Goal: Download file/media

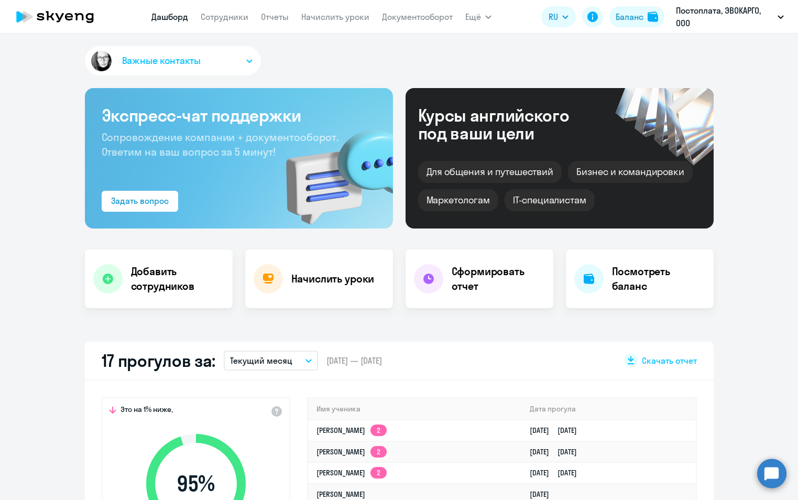
select select "30"
click at [26, 14] on icon at bounding box center [28, 17] width 10 height 12
select select "30"
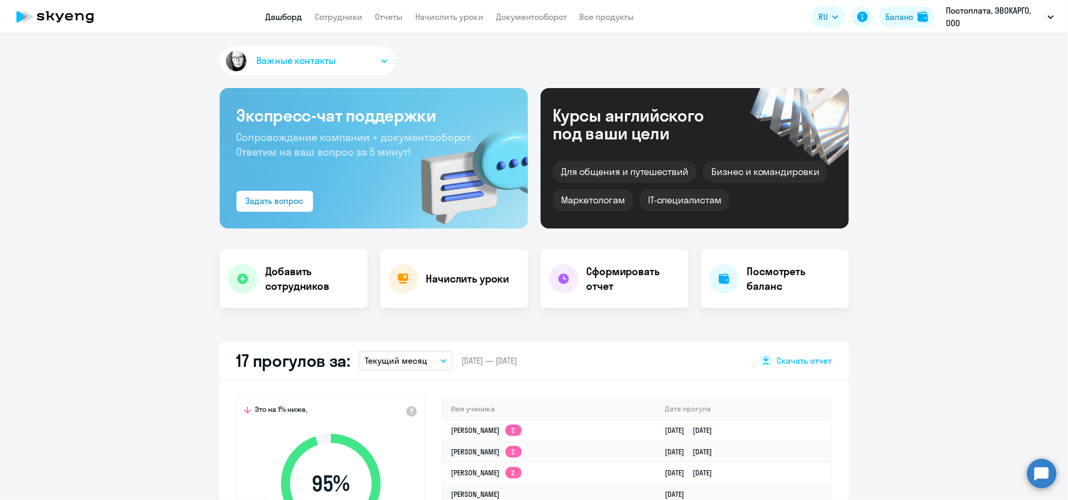
click at [80, 16] on icon at bounding box center [55, 17] width 92 height 26
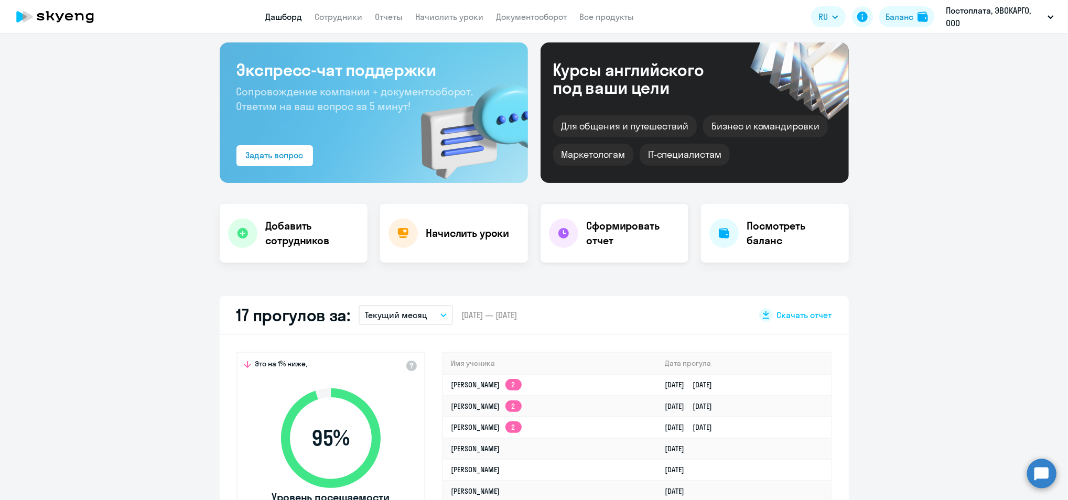
scroll to position [70, 0]
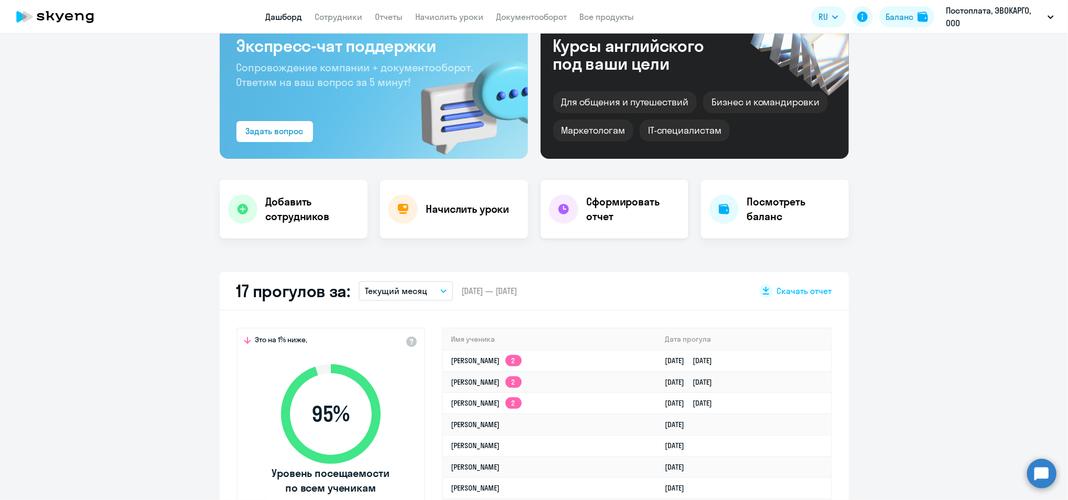
click at [586, 214] on h4 "Сформировать отчет" at bounding box center [632, 208] width 93 height 29
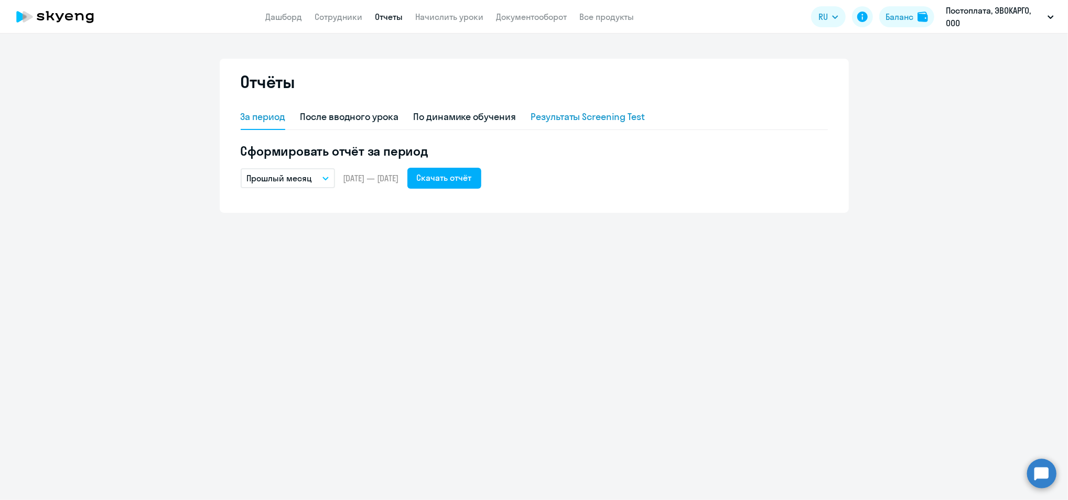
click at [576, 121] on div "Результаты Screening Test" at bounding box center [587, 117] width 114 height 14
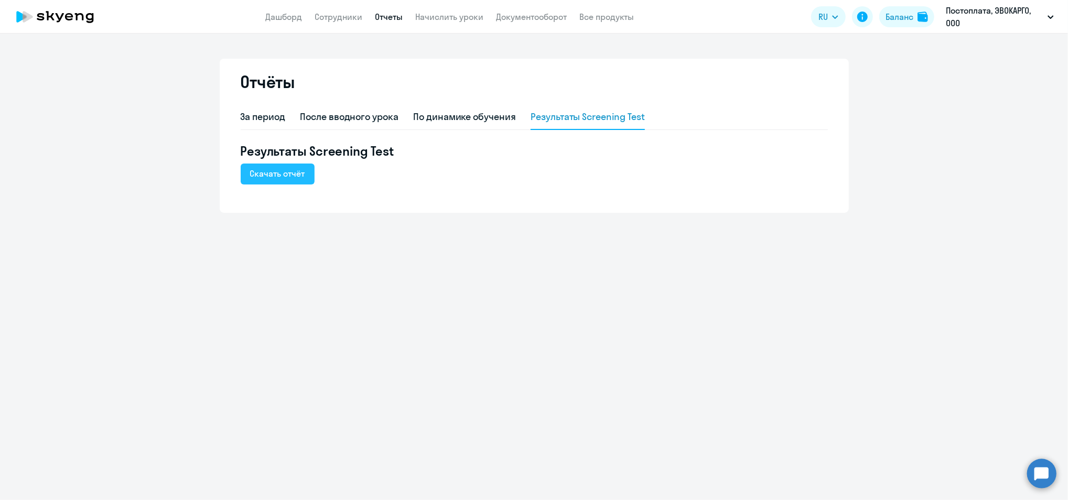
click at [285, 182] on button "Скачать отчёт" at bounding box center [278, 174] width 74 height 21
click at [273, 120] on div "За период" at bounding box center [263, 117] width 45 height 14
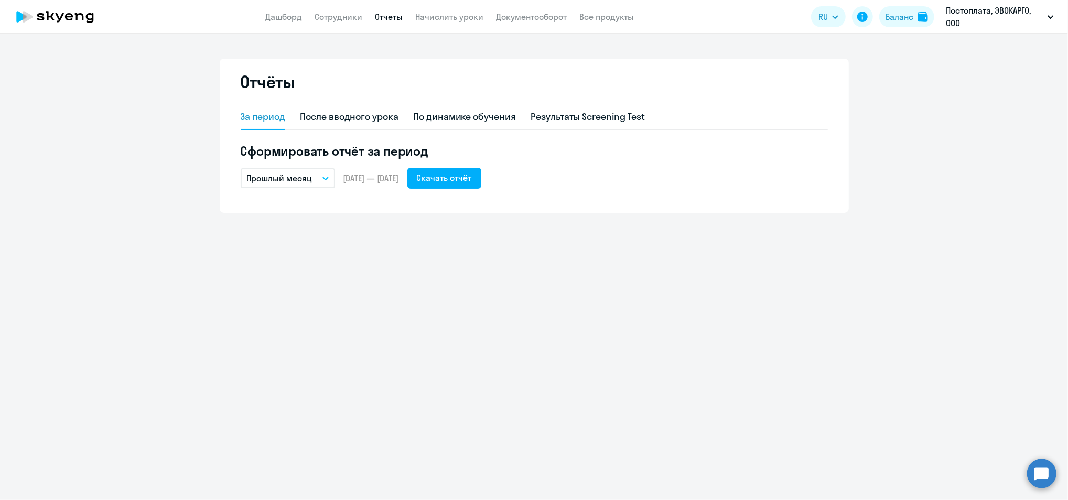
click at [302, 181] on p "Прошлый месяц" at bounding box center [280, 178] width 66 height 13
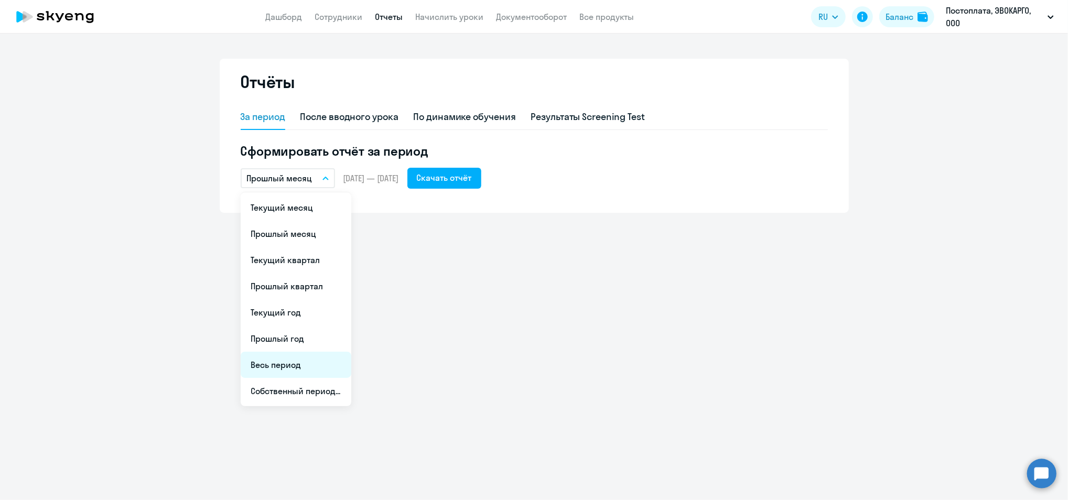
click at [298, 363] on li "Весь период" at bounding box center [296, 365] width 111 height 26
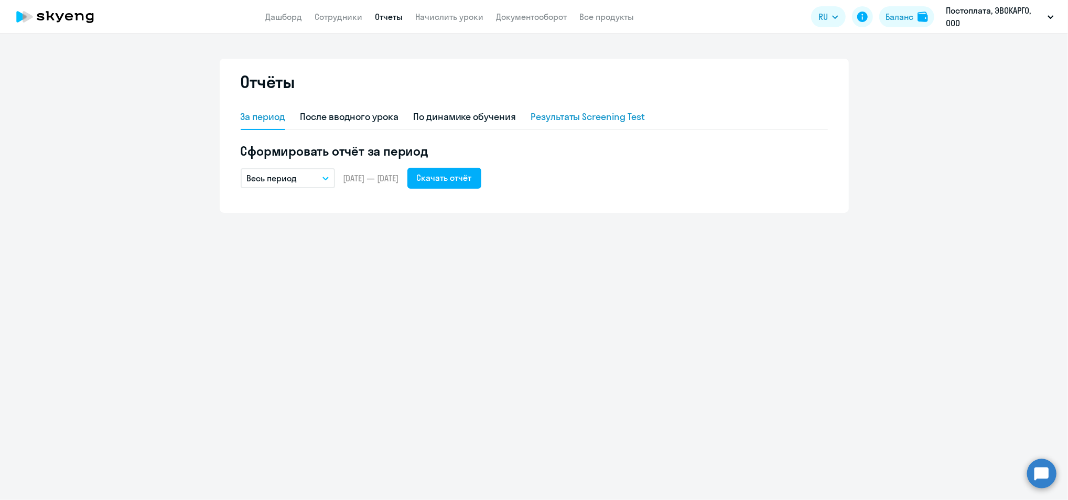
click at [569, 113] on div "Результаты Screening Test" at bounding box center [587, 117] width 114 height 14
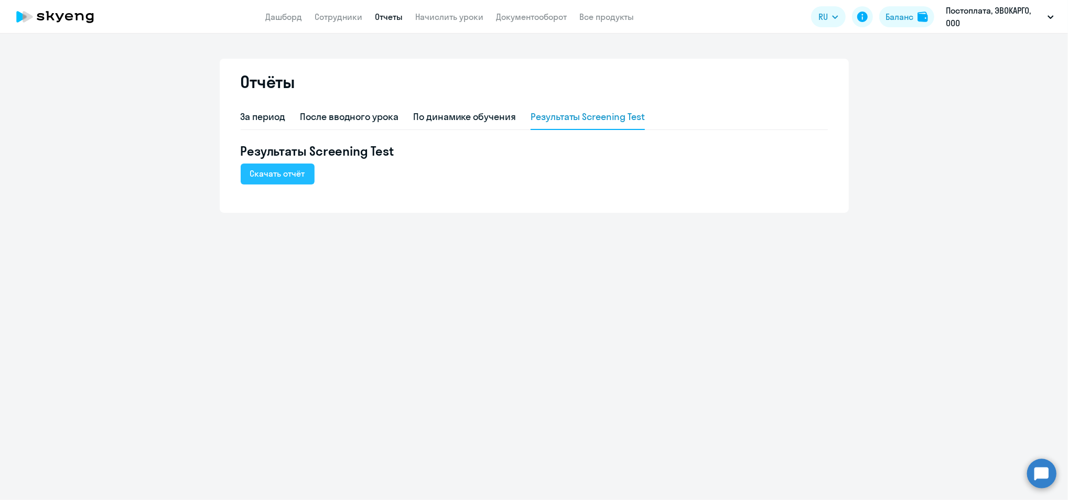
click at [272, 179] on button "Скачать отчёт" at bounding box center [278, 174] width 74 height 21
click at [81, 17] on icon at bounding box center [55, 17] width 92 height 26
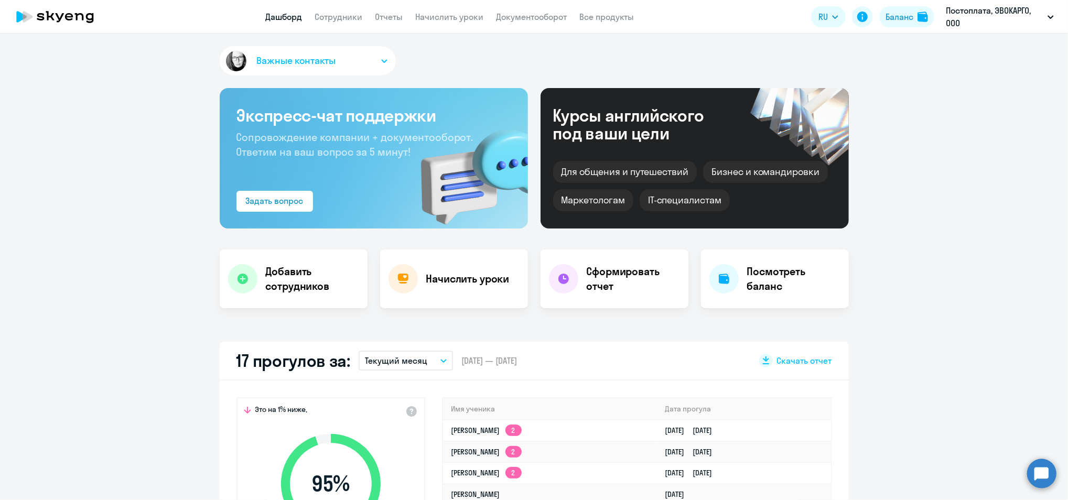
select select "30"
